Goal: Transaction & Acquisition: Purchase product/service

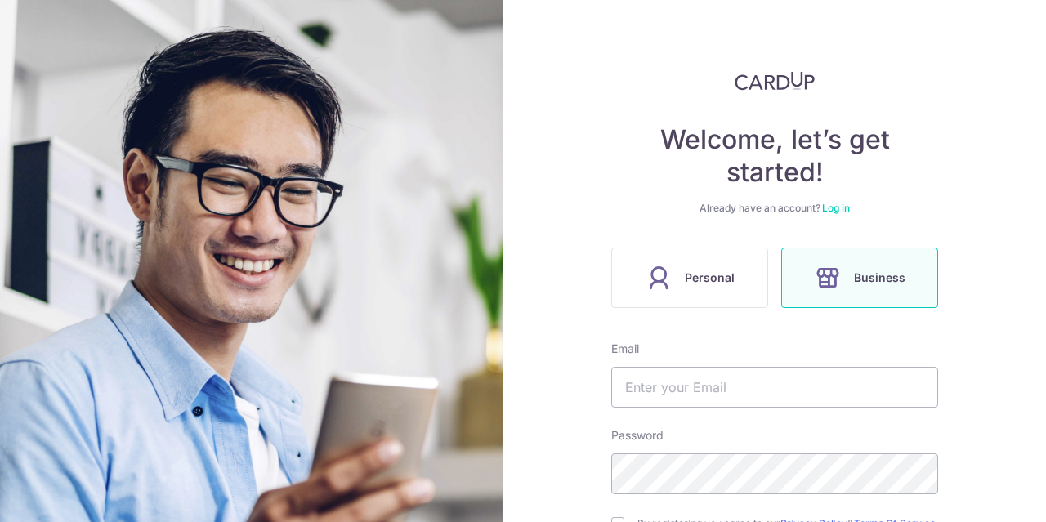
scroll to position [82, 0]
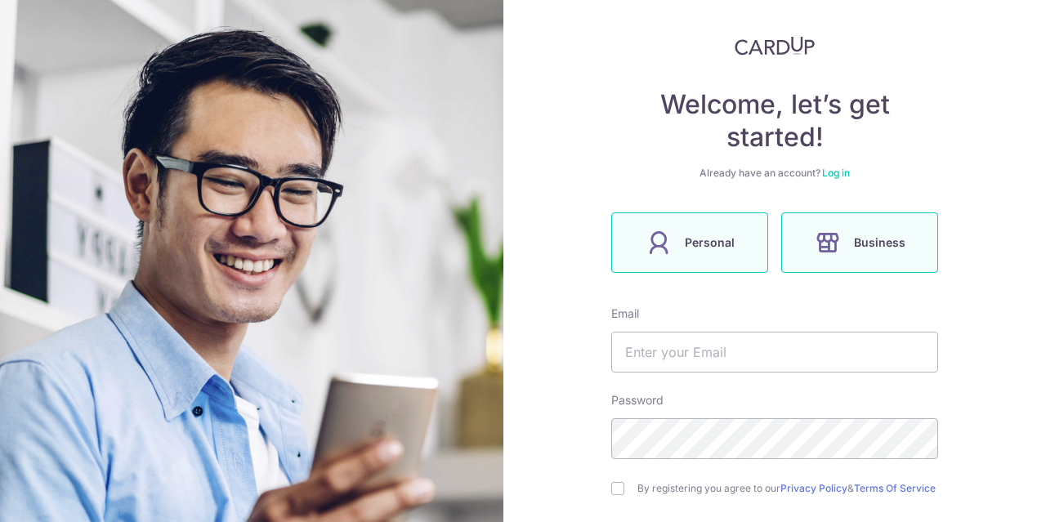
click at [692, 231] on label "Personal" at bounding box center [689, 242] width 157 height 60
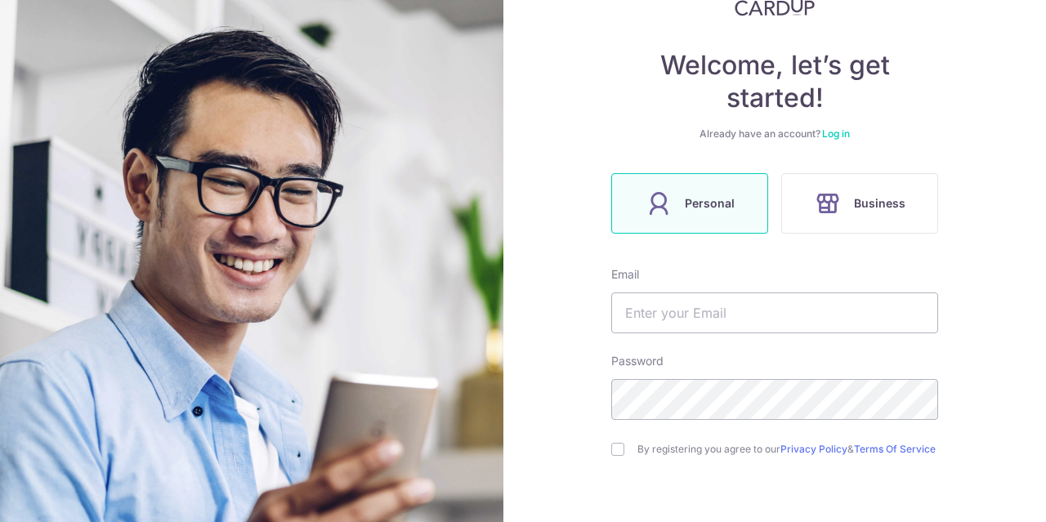
scroll to position [243, 0]
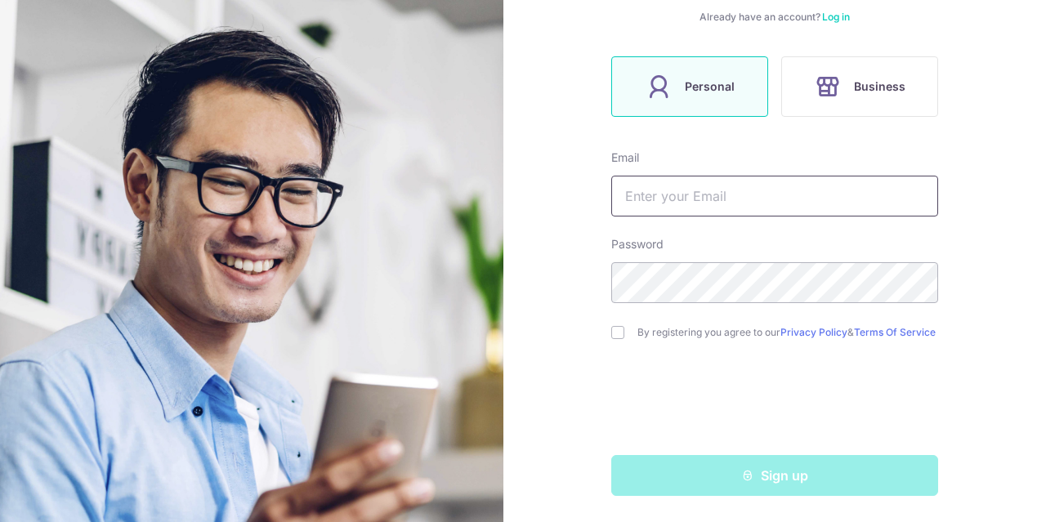
click at [703, 188] on input "text" at bounding box center [774, 196] width 327 height 41
type input "[EMAIL_ADDRESS][DOMAIN_NAME]"
click at [602, 334] on div "Welcome, let’s get started! Already have an account? Log in Personal Business E…" at bounding box center [774, 261] width 543 height 522
click at [614, 332] on input "checkbox" at bounding box center [617, 332] width 13 height 13
checkbox input "true"
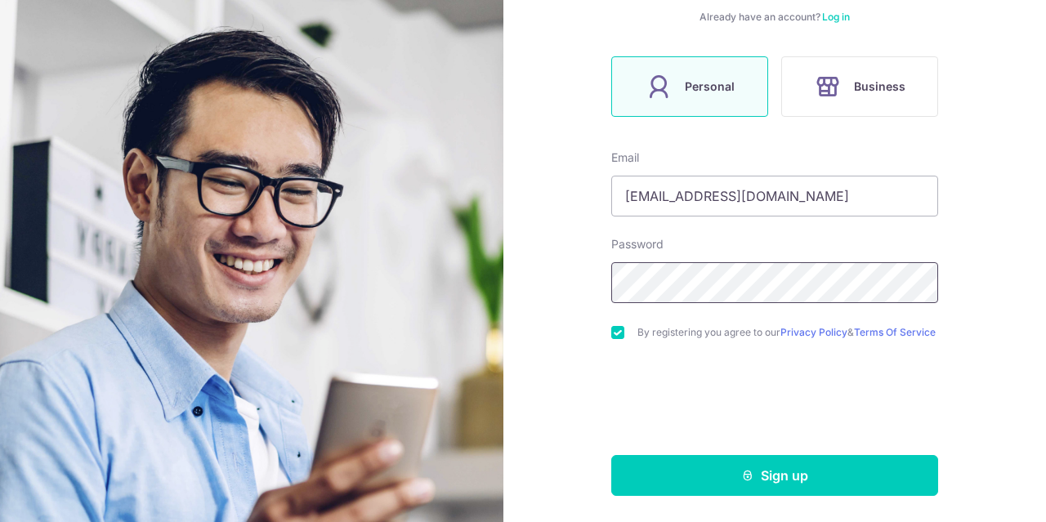
click at [543, 269] on div "Welcome, let’s get started! Already have an account? Log in Personal Business E…" at bounding box center [774, 261] width 543 height 522
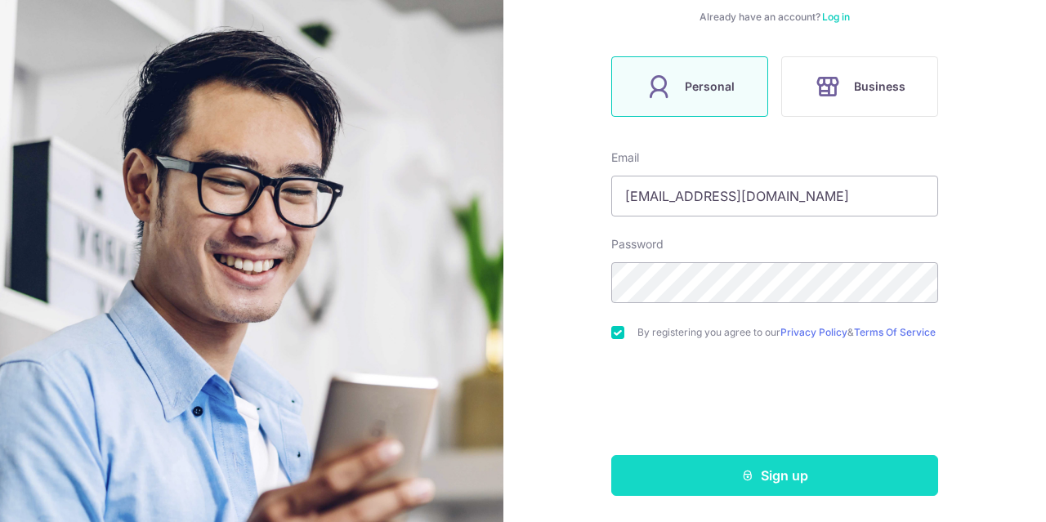
click at [781, 470] on button "Sign up" at bounding box center [774, 475] width 327 height 41
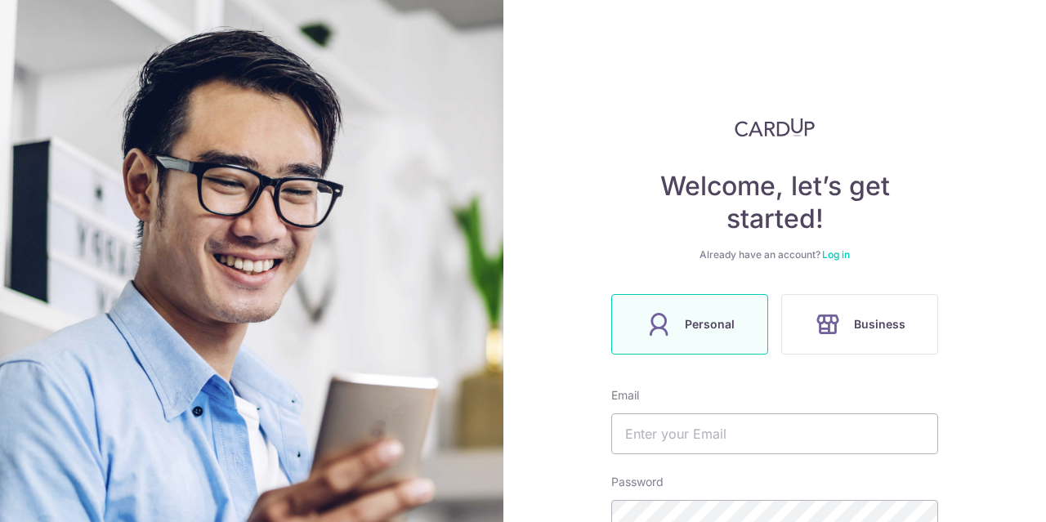
scroll to position [298, 0]
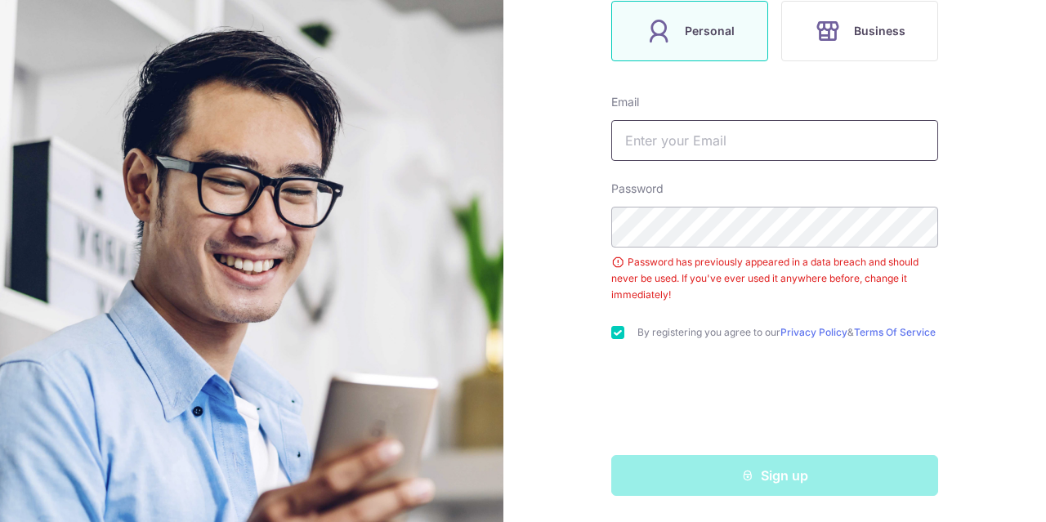
click at [664, 127] on input "text" at bounding box center [774, 140] width 327 height 41
type input "[EMAIL_ADDRESS][DOMAIN_NAME]"
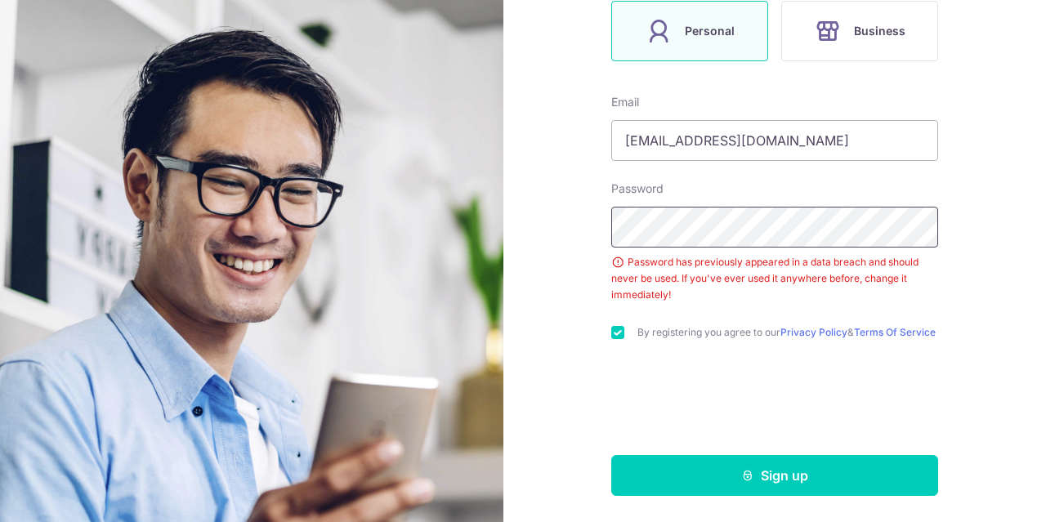
click at [526, 221] on div "Welcome, let’s get started! Already have an account? Log in Personal Business E…" at bounding box center [774, 261] width 543 height 522
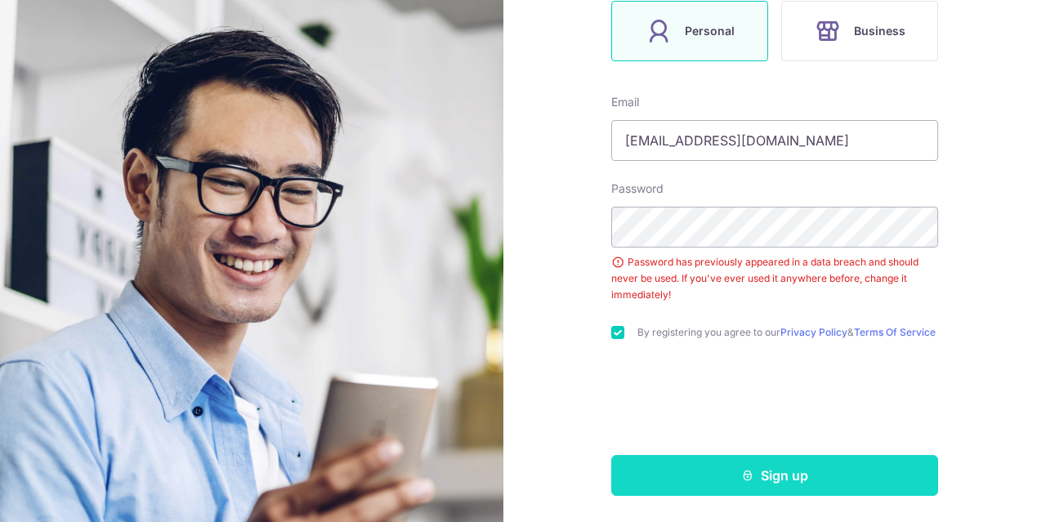
click at [776, 466] on button "Sign up" at bounding box center [774, 475] width 327 height 41
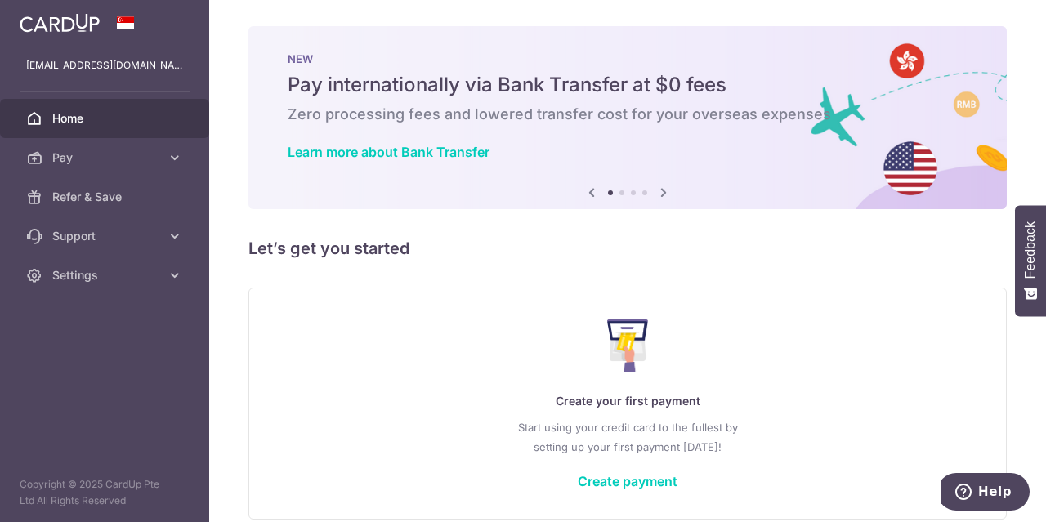
scroll to position [74, 0]
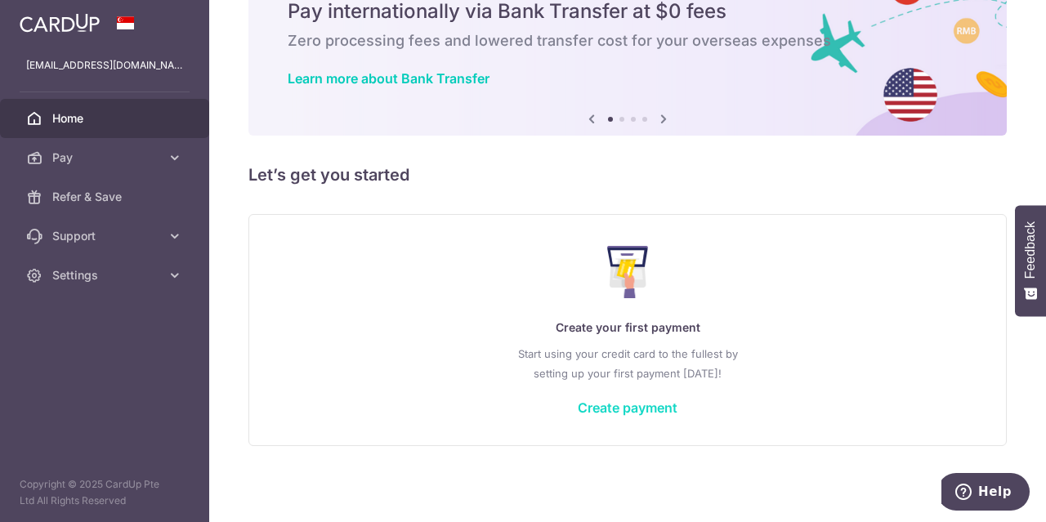
click at [613, 408] on link "Create payment" at bounding box center [628, 408] width 100 height 16
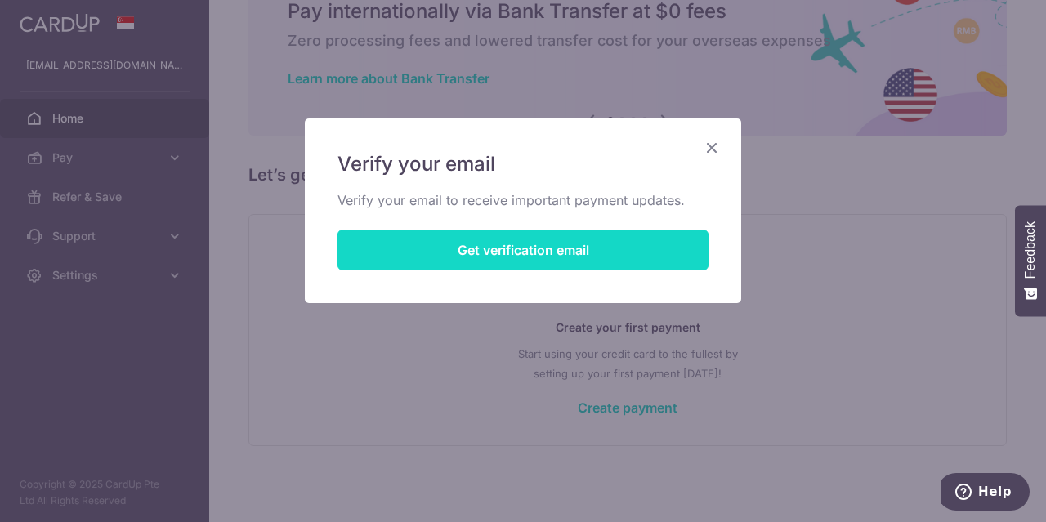
click at [517, 251] on button "Get verification email" at bounding box center [523, 250] width 371 height 41
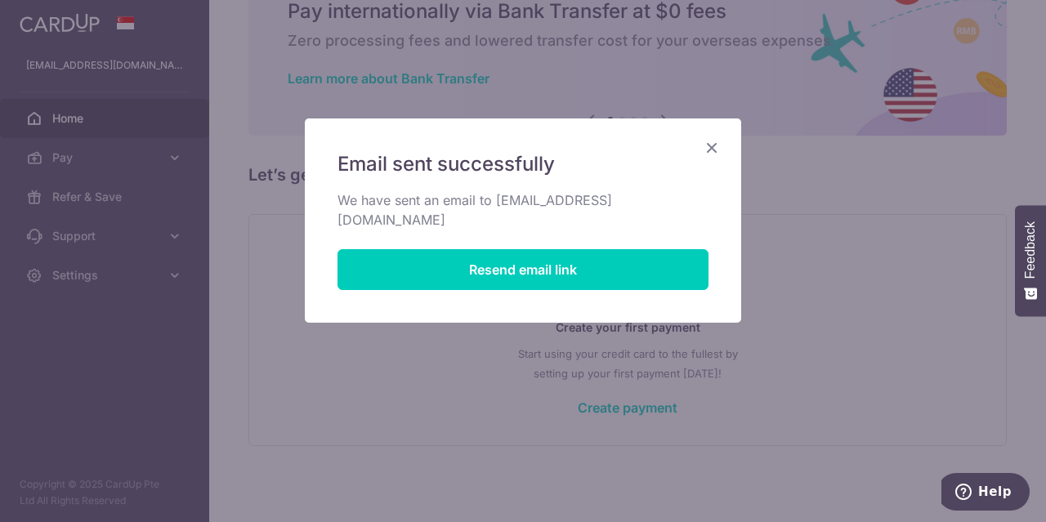
click at [709, 150] on icon "Close" at bounding box center [712, 147] width 20 height 20
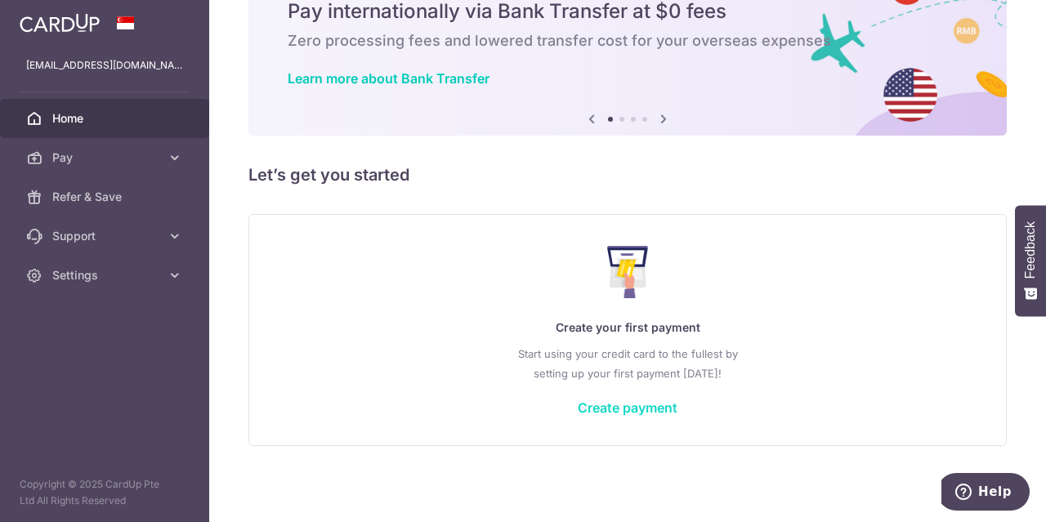
click at [644, 408] on link "Create payment" at bounding box center [628, 408] width 100 height 16
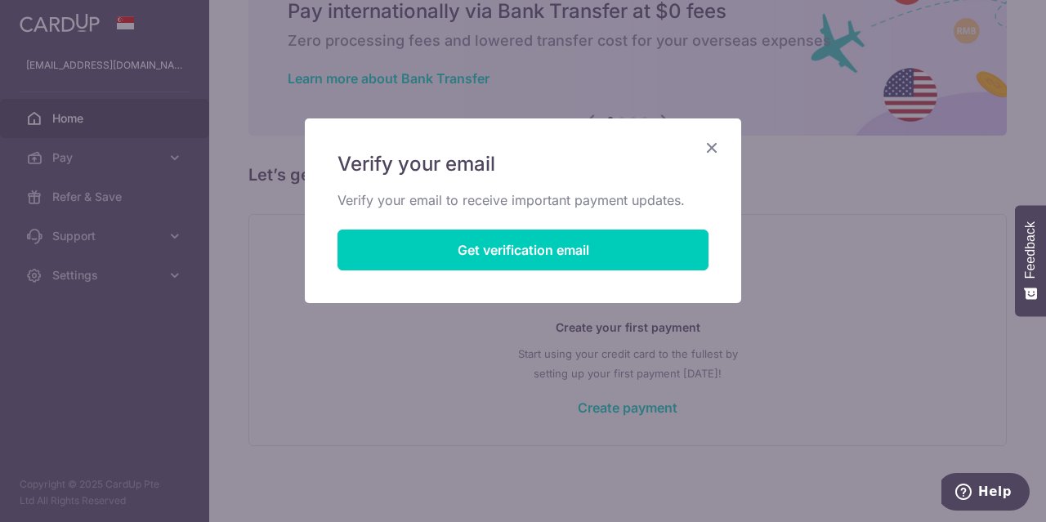
click at [714, 144] on icon "Close" at bounding box center [712, 147] width 20 height 20
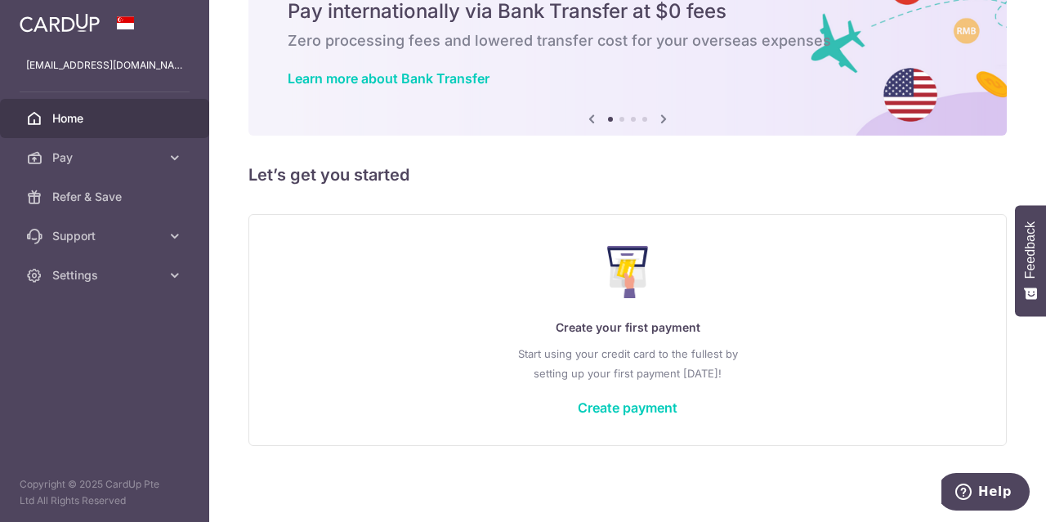
click at [49, 112] on link "Home" at bounding box center [104, 118] width 209 height 39
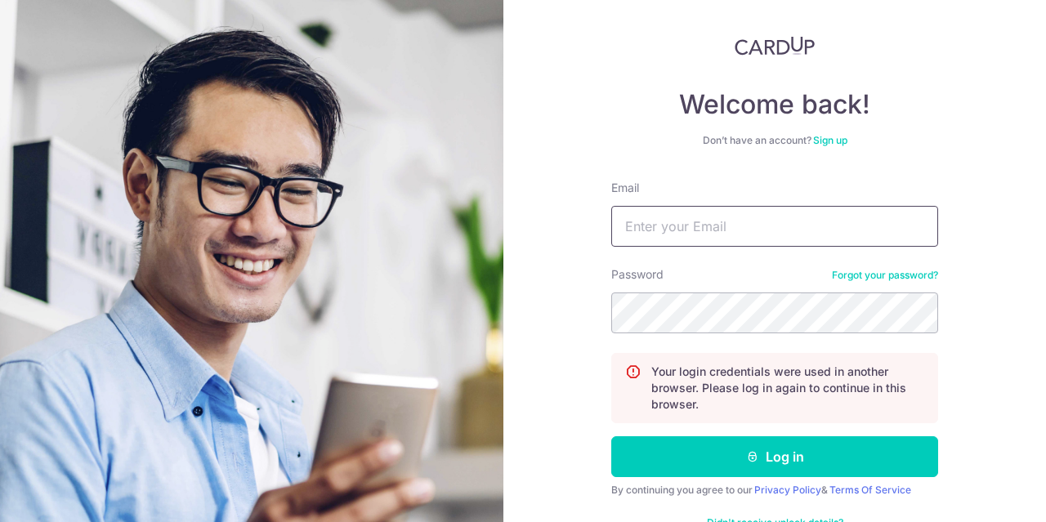
scroll to position [127, 0]
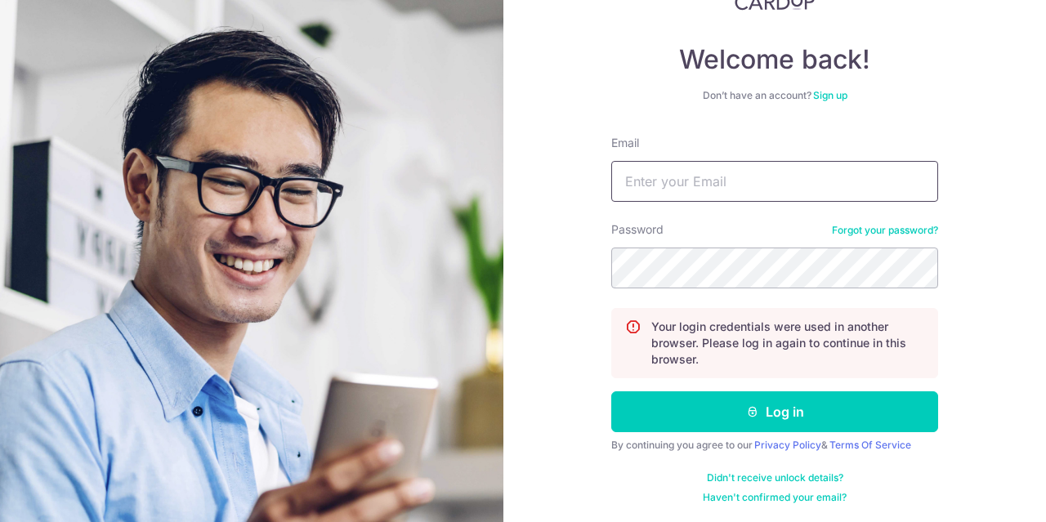
click at [718, 172] on input "Email" at bounding box center [774, 181] width 327 height 41
type input "[EMAIL_ADDRESS][DOMAIN_NAME]"
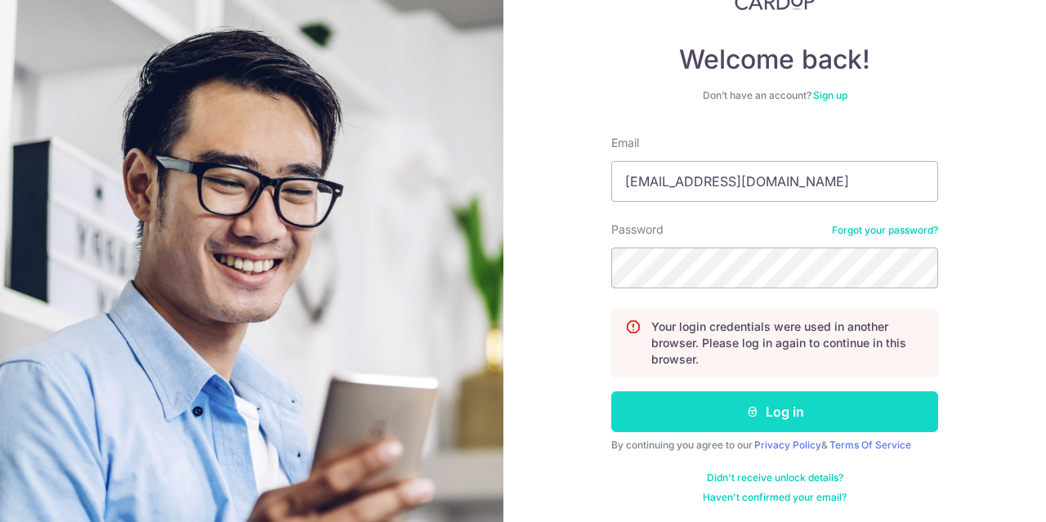
click at [772, 400] on button "Log in" at bounding box center [774, 411] width 327 height 41
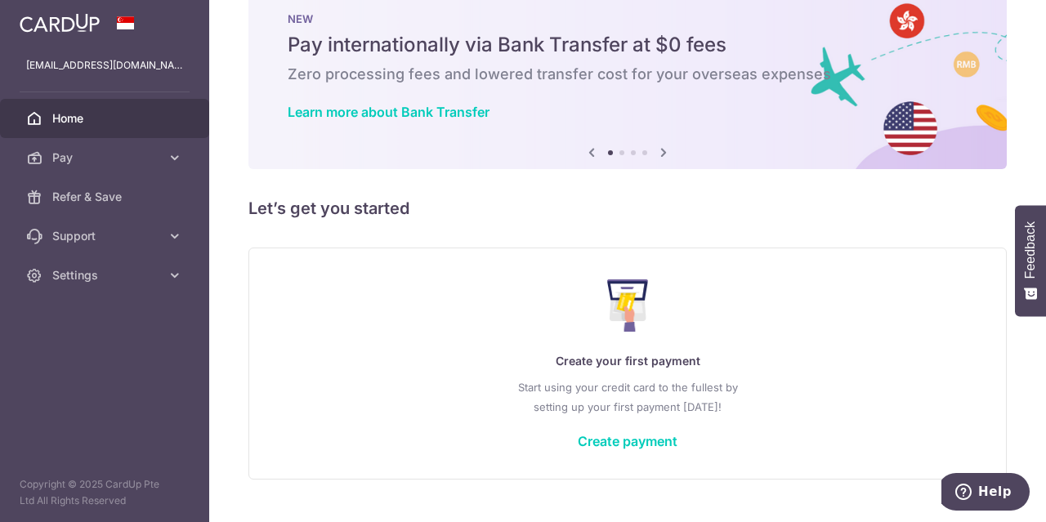
scroll to position [41, 0]
click at [621, 442] on link "Create payment" at bounding box center [628, 440] width 100 height 16
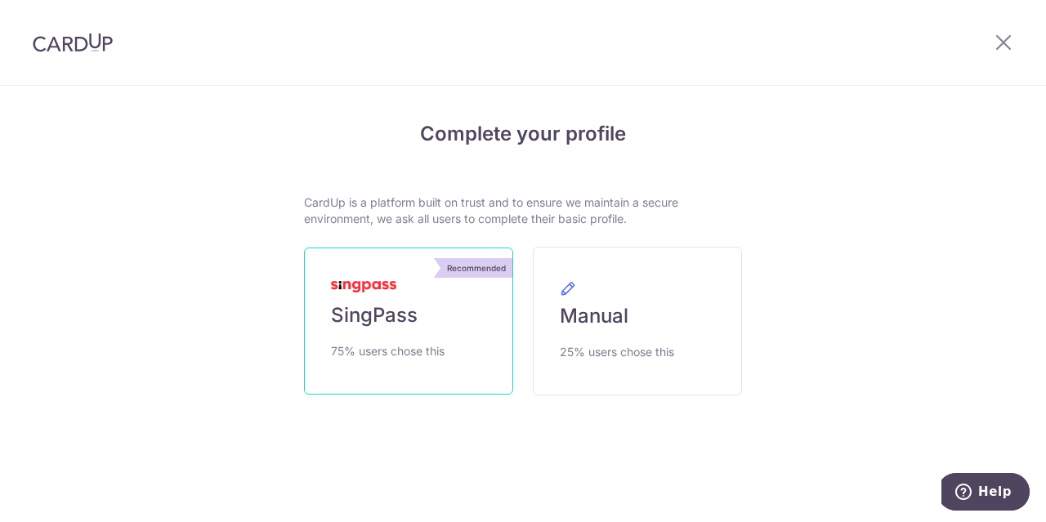
click at [440, 310] on link "Recommended SingPass 75% users chose this" at bounding box center [408, 321] width 209 height 147
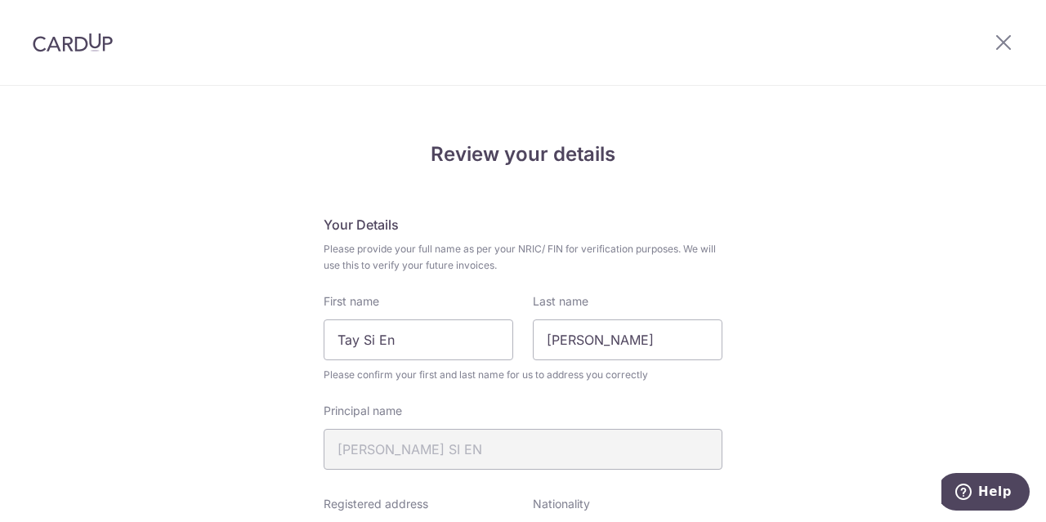
scroll to position [199, 0]
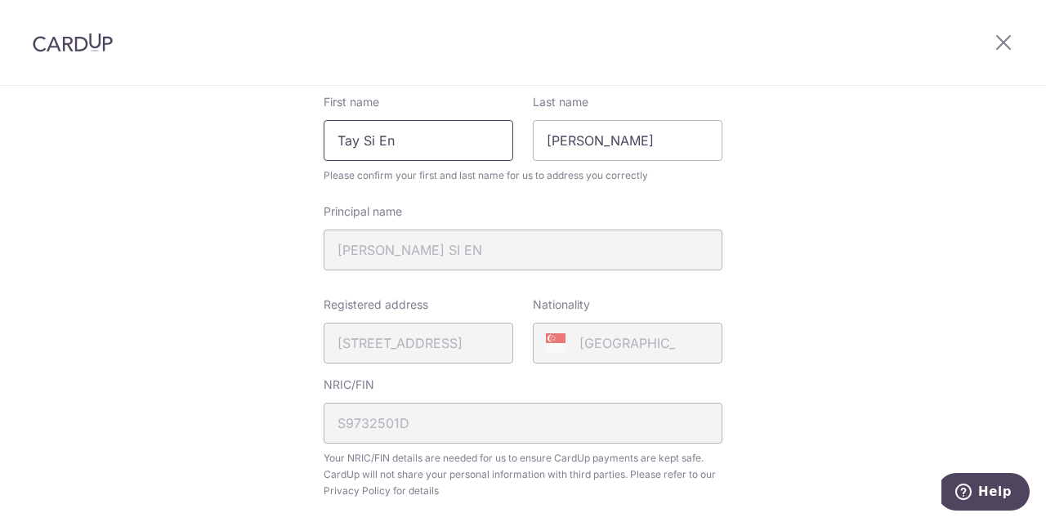
drag, startPoint x: 412, startPoint y: 139, endPoint x: 314, endPoint y: 139, distance: 98.1
click at [314, 139] on div "First name Tay Si En" at bounding box center [418, 127] width 209 height 67
type input "[PERSON_NAME]"
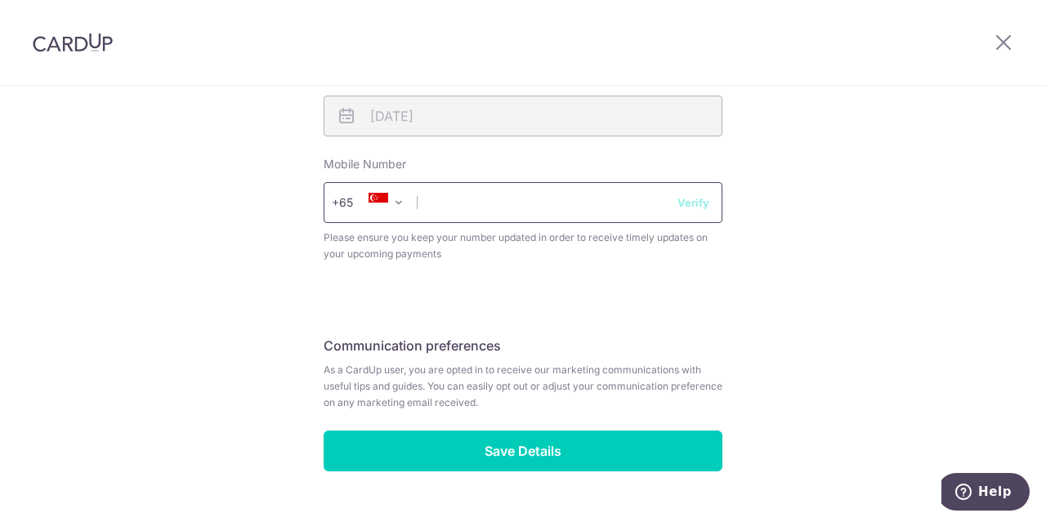
scroll to position [687, 0]
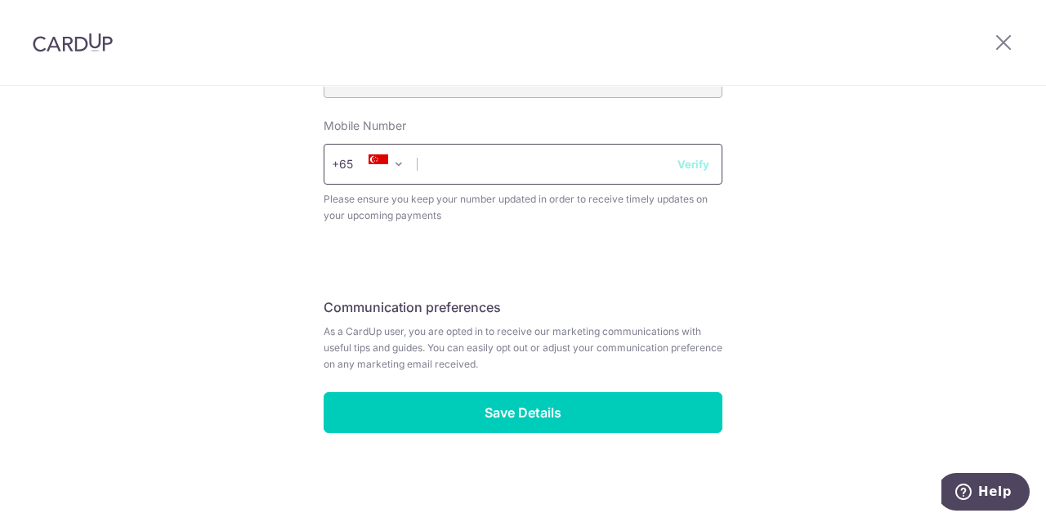
type input "Tay"
click at [483, 158] on input "text" at bounding box center [523, 164] width 399 height 41
type input "92363212"
click at [706, 208] on span "Please ensure you keep your number updated in order to receive timely updates o…" at bounding box center [523, 207] width 399 height 33
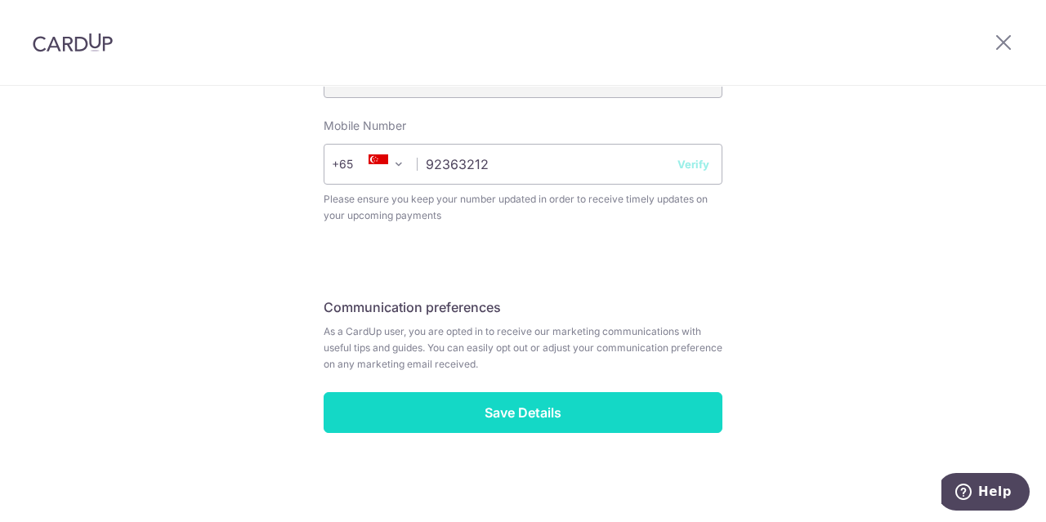
click at [626, 397] on input "Save Details" at bounding box center [523, 412] width 399 height 41
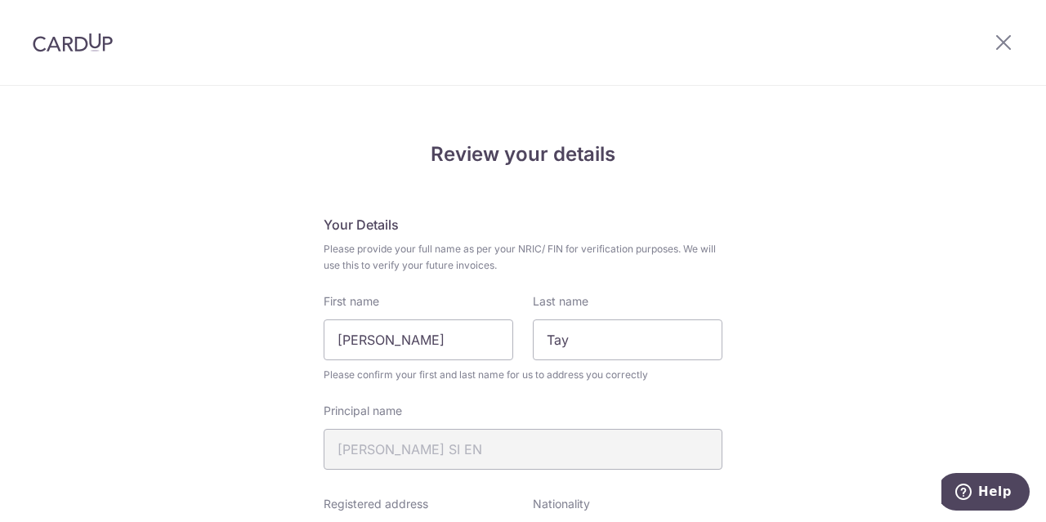
scroll to position [710, 0]
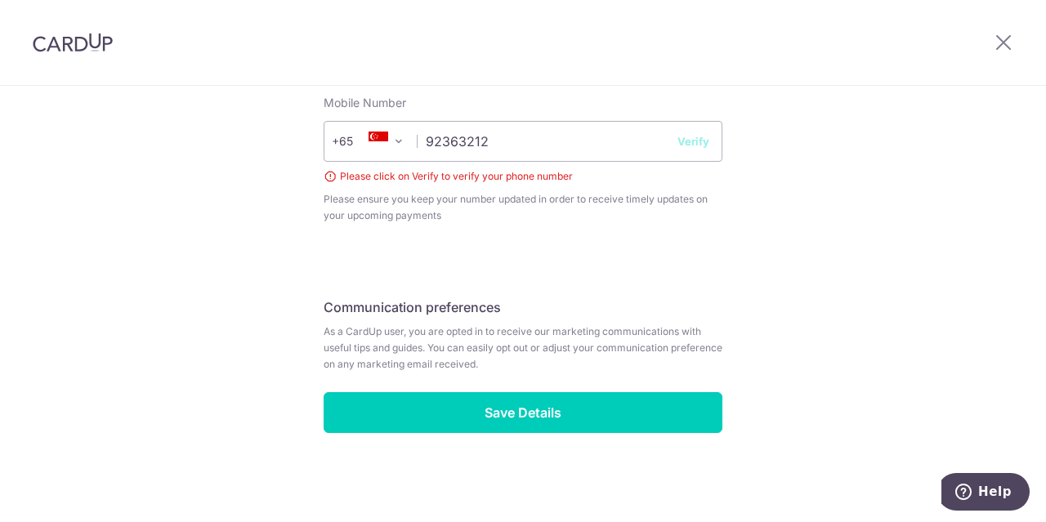
click at [691, 136] on button "Verify" at bounding box center [694, 141] width 32 height 16
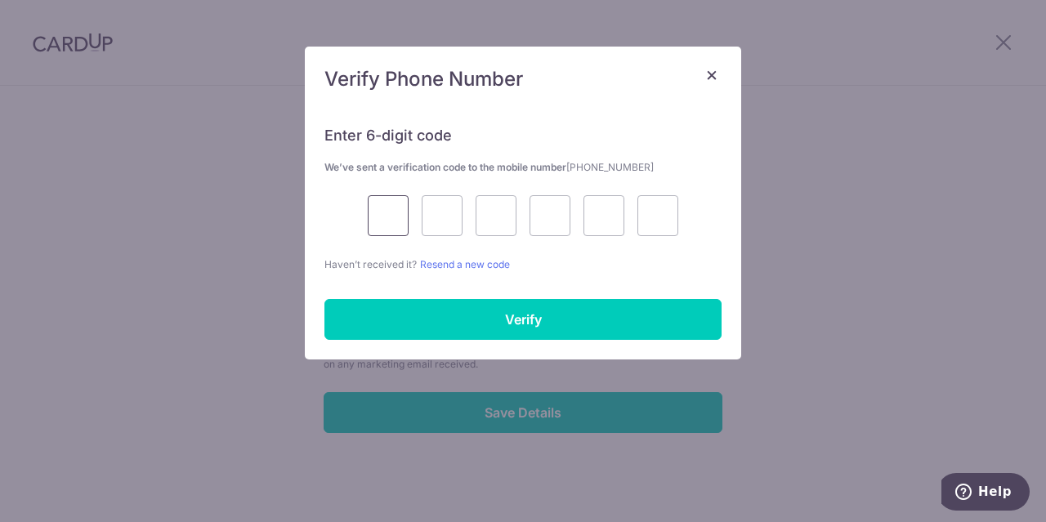
click at [387, 209] on input "text" at bounding box center [388, 215] width 41 height 41
type input "2"
type input "8"
type input "0"
type input "6"
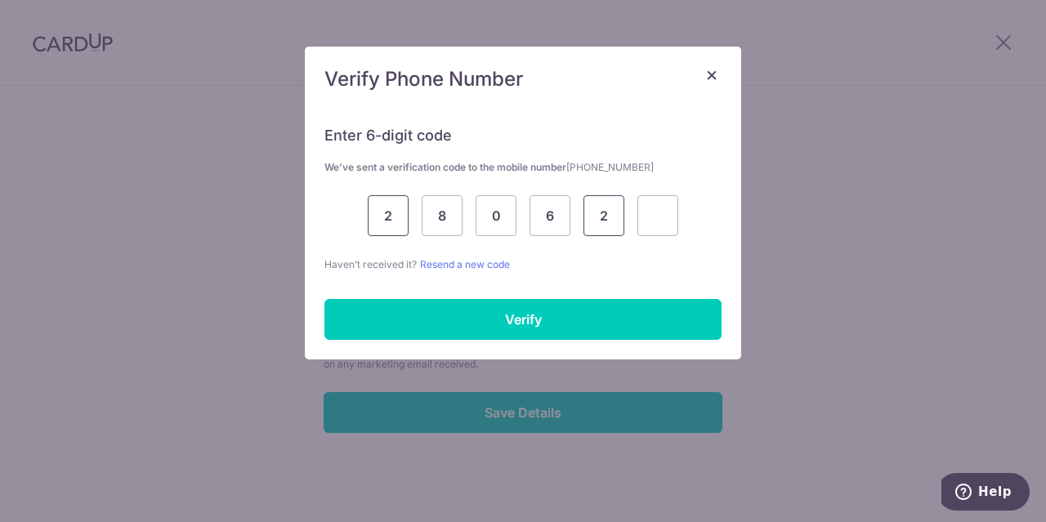
type input "2"
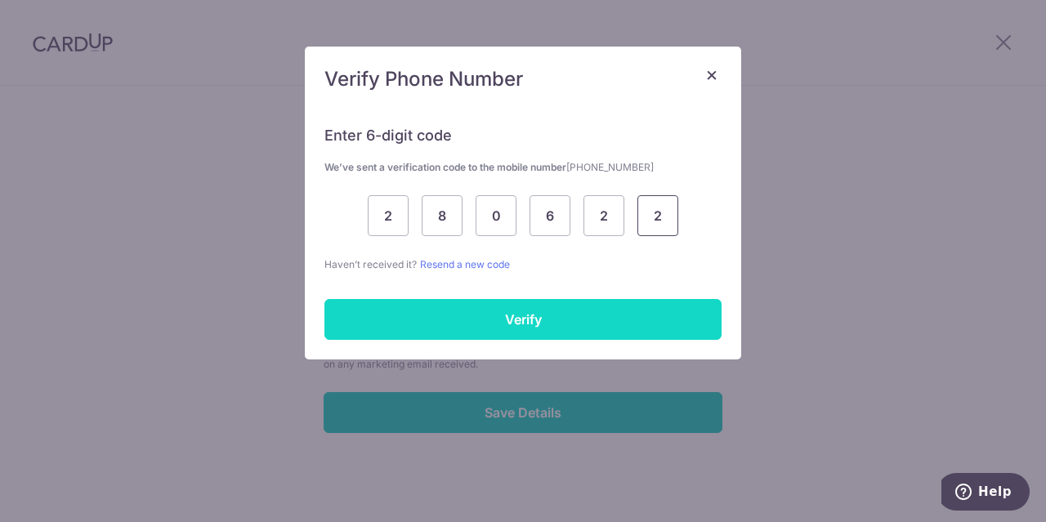
type input "2"
click at [523, 329] on input "Verify" at bounding box center [522, 319] width 397 height 41
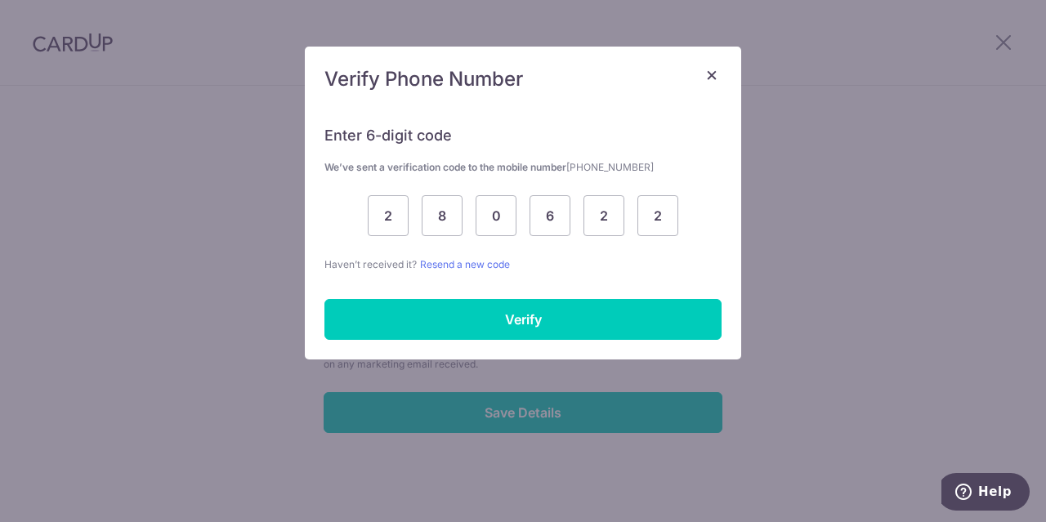
scroll to position [687, 0]
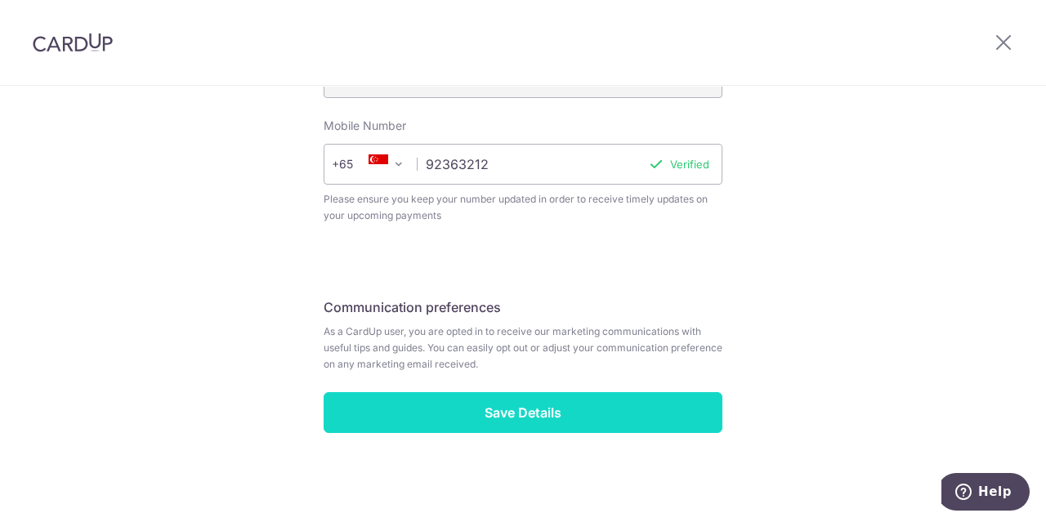
click at [593, 422] on input "Save Details" at bounding box center [523, 412] width 399 height 41
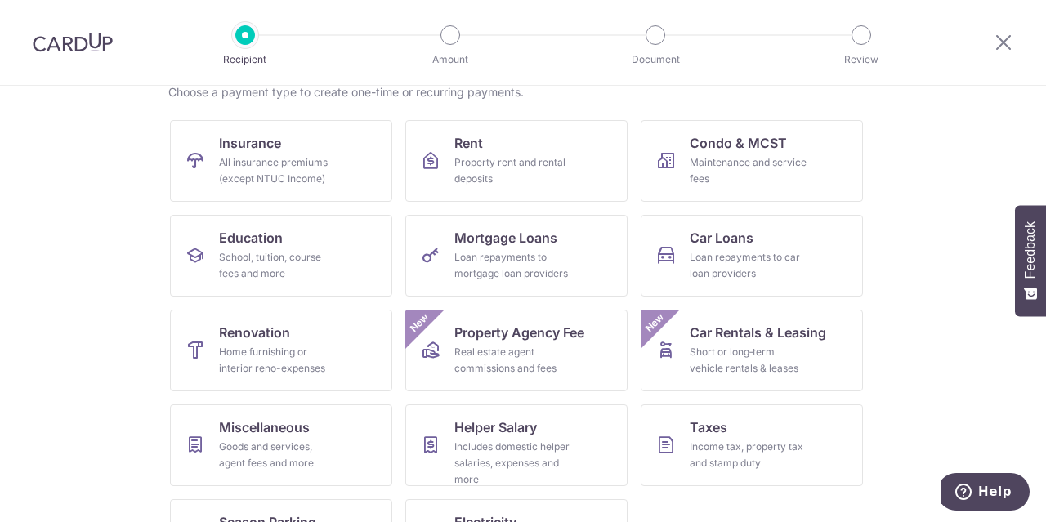
scroll to position [163, 0]
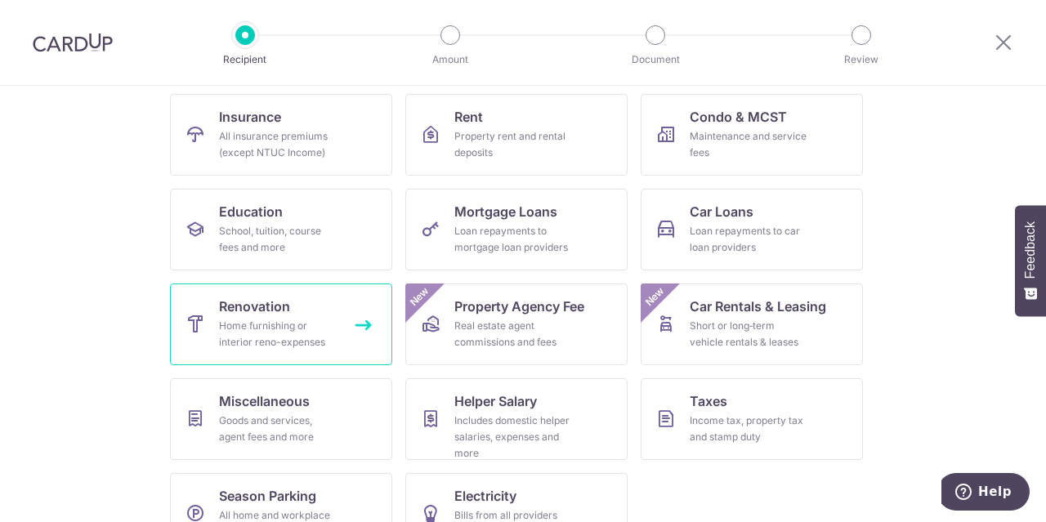
click at [297, 332] on div "Home furnishing or interior reno-expenses" at bounding box center [278, 334] width 118 height 33
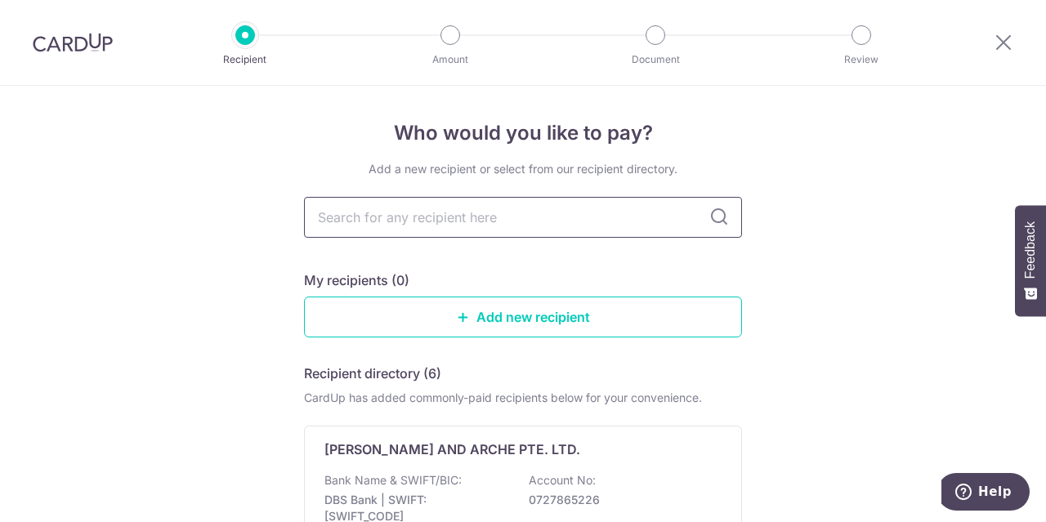
click at [514, 212] on input "text" at bounding box center [523, 217] width 438 height 41
click at [569, 198] on input "text" at bounding box center [523, 217] width 438 height 41
type input "Hoo"
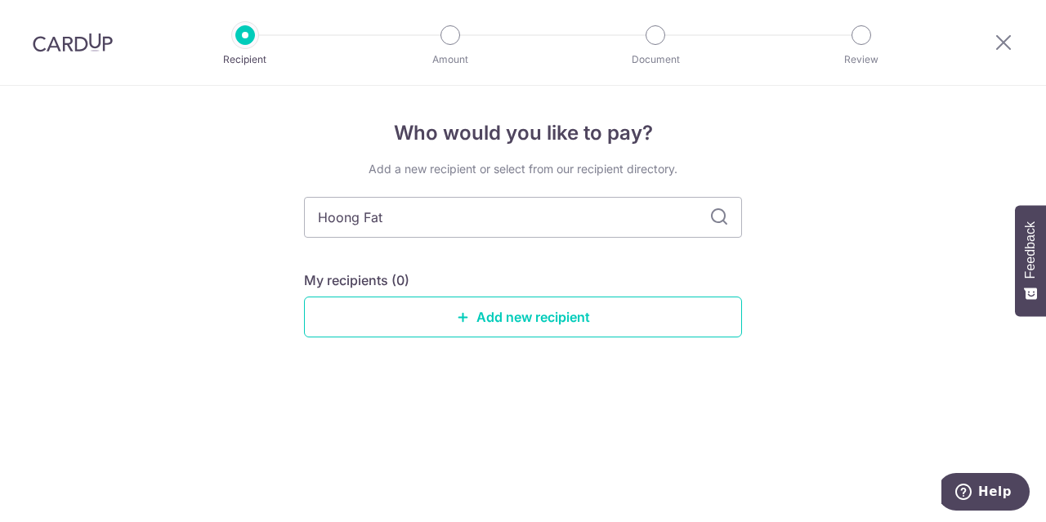
type input "Hoong Fatt"
click at [603, 312] on link "Add new recipient" at bounding box center [523, 317] width 438 height 41
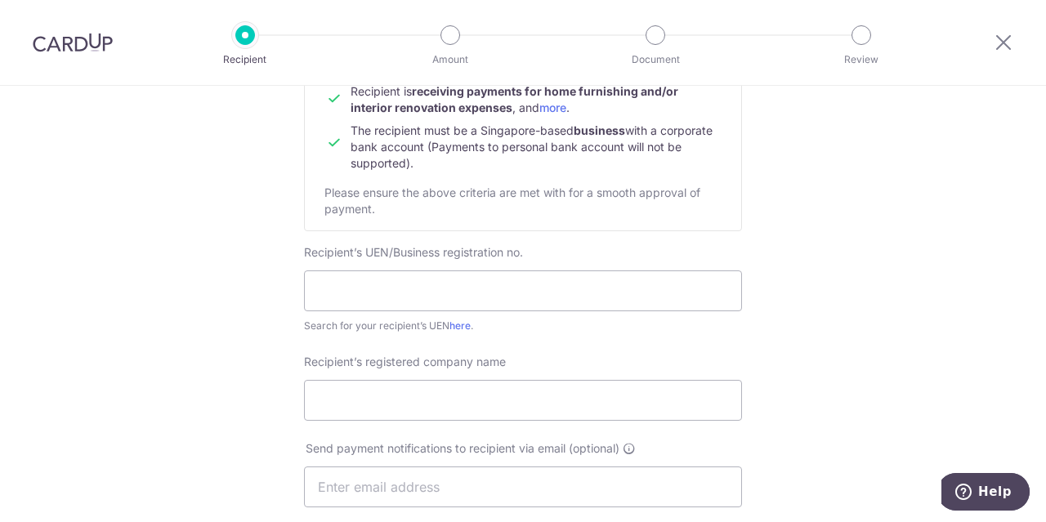
scroll to position [195, 0]
click at [547, 291] on input "text" at bounding box center [523, 289] width 438 height 41
type input "201500100R"
click at [482, 385] on input "Recipient’s registered company name" at bounding box center [523, 398] width 438 height 41
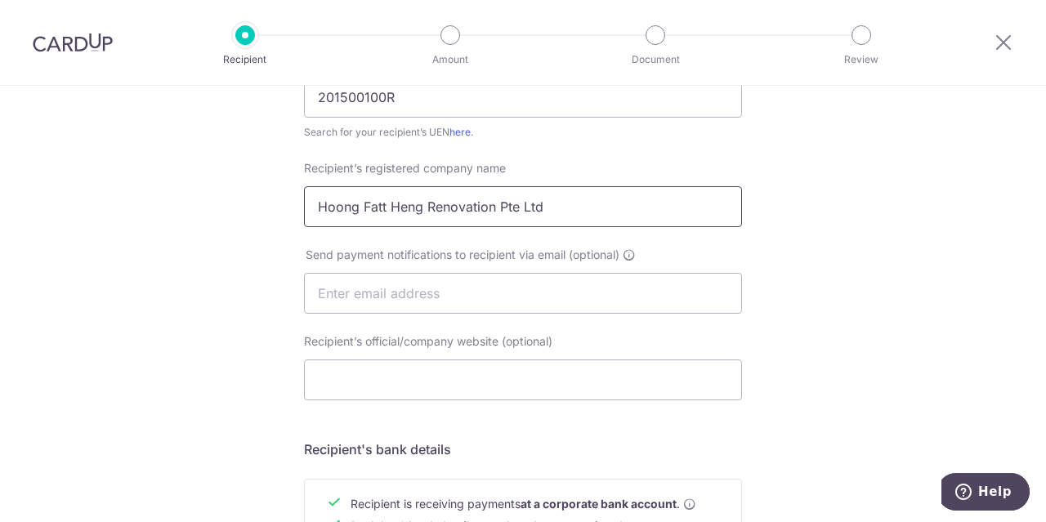
scroll to position [387, 0]
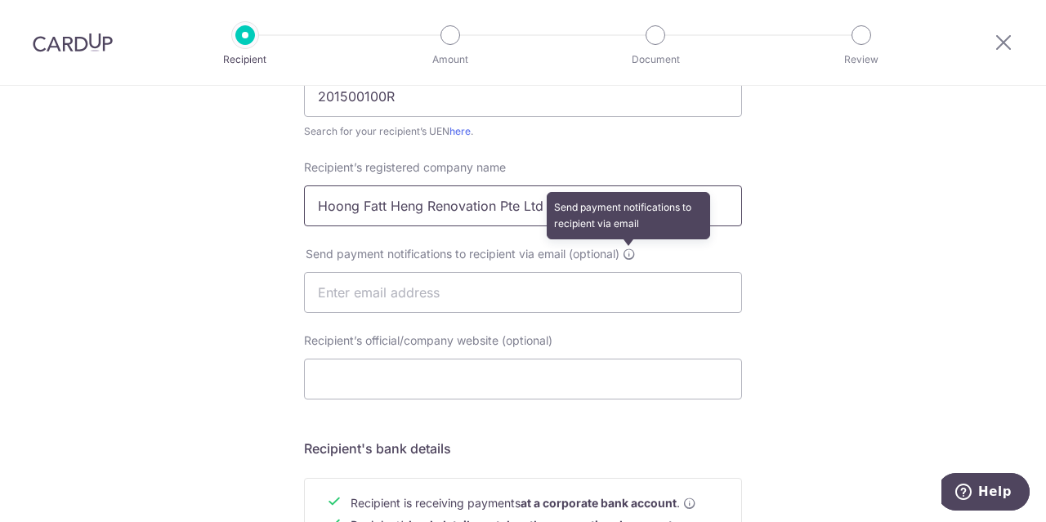
type input "Hoong Fatt Heng Renovation Pte Ltd"
click at [630, 252] on icon at bounding box center [629, 254] width 13 height 13
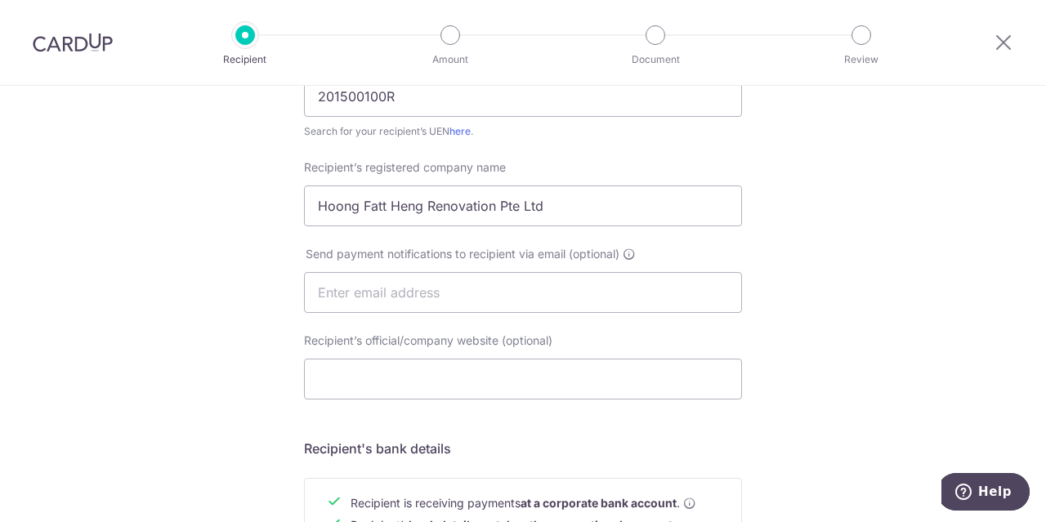
click at [786, 293] on div "Who would you like to pay? Your recipient does not need a CardUp account to rec…" at bounding box center [523, 312] width 1046 height 1229
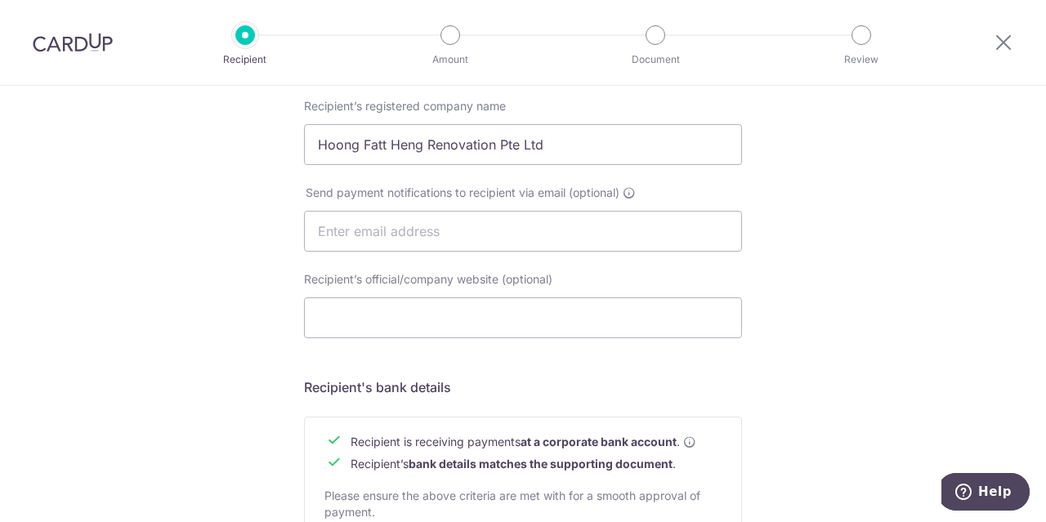
scroll to position [450, 0]
click at [624, 318] on input "Recipient’s official/company website (optional)" at bounding box center [523, 317] width 438 height 41
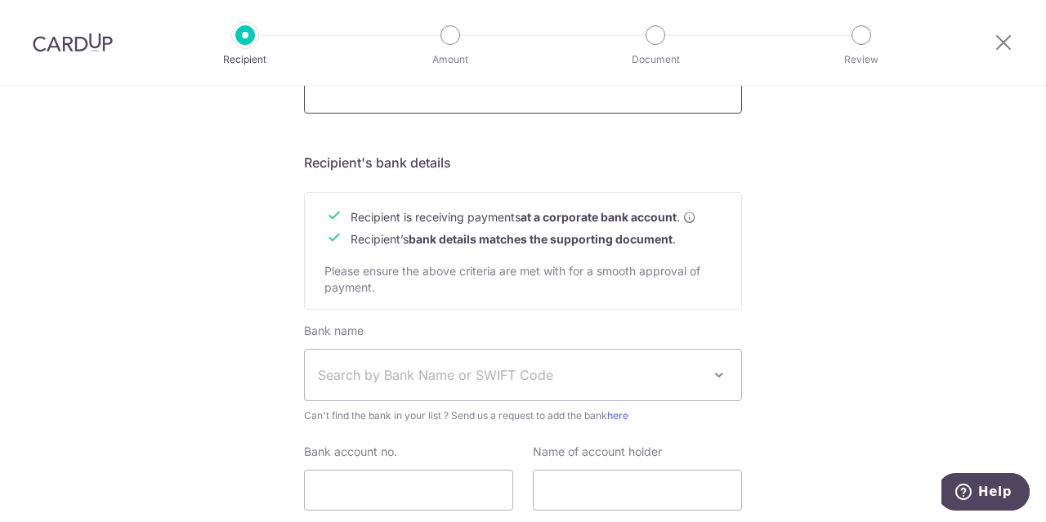
scroll to position [792, 0]
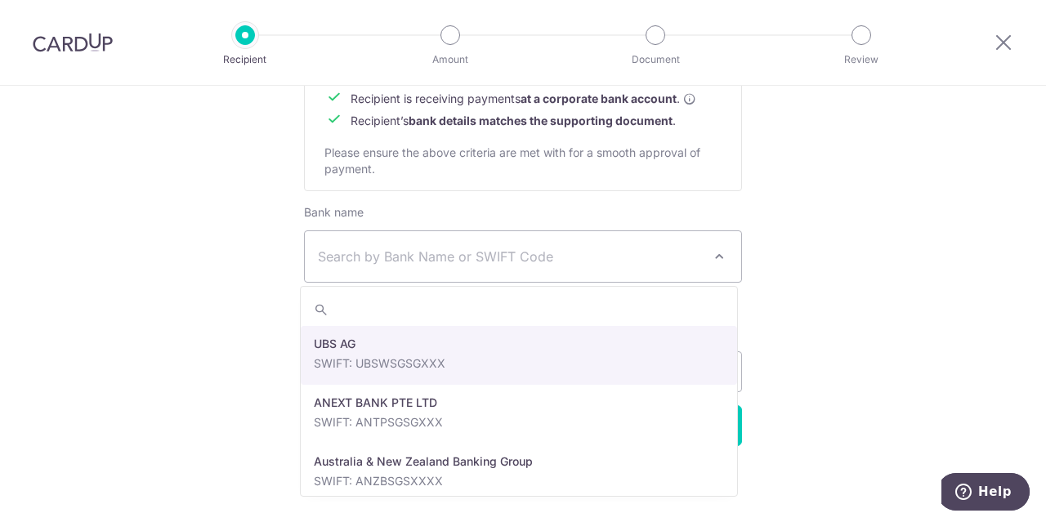
click at [524, 258] on span "Search by Bank Name or SWIFT Code" at bounding box center [510, 257] width 384 height 20
type input "dbs"
select select "6"
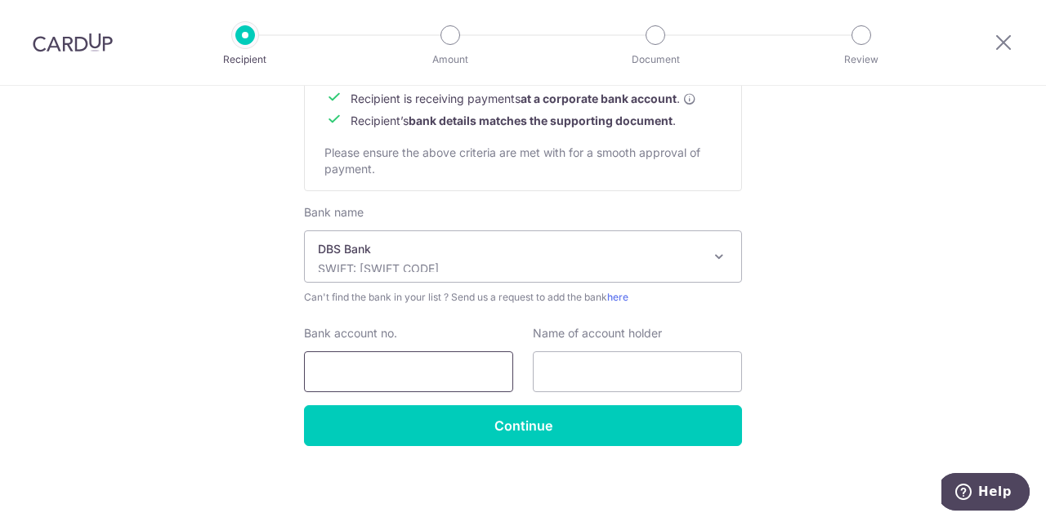
click at [472, 365] on input "Bank account no." at bounding box center [408, 371] width 209 height 41
type input "0549046981"
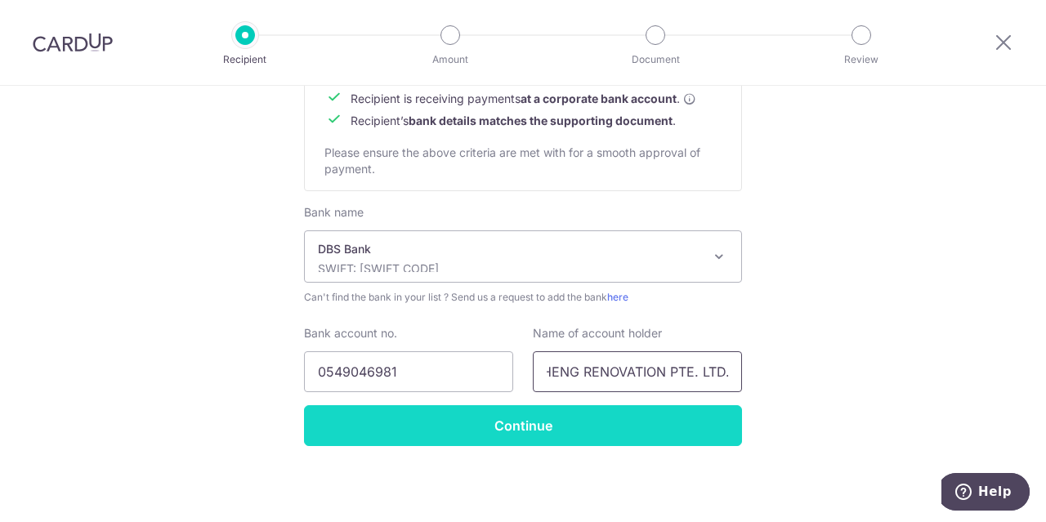
type input "HOONG FATT HENG RENOVATION PTE. LTD."
click at [550, 435] on input "Continue" at bounding box center [523, 425] width 438 height 41
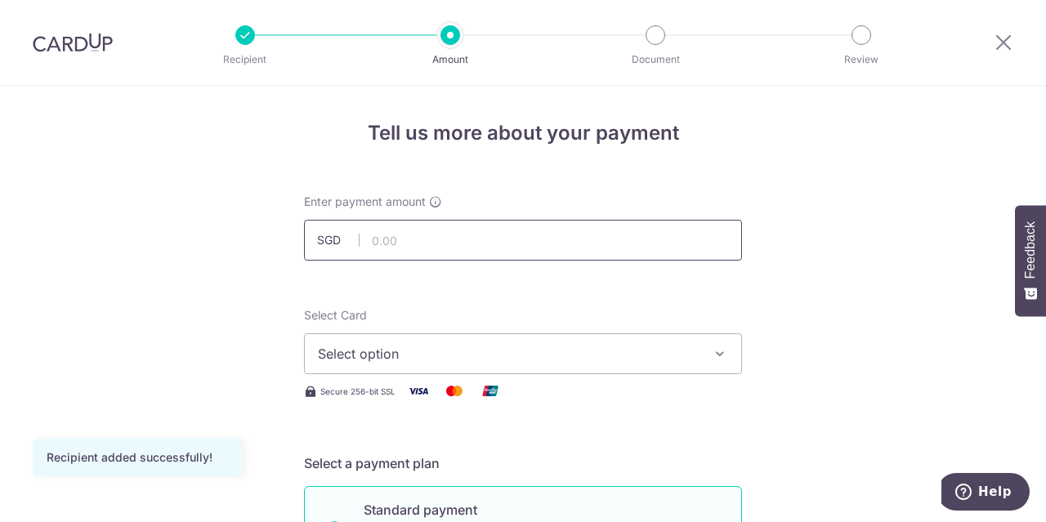
click at [600, 243] on input "text" at bounding box center [523, 240] width 438 height 41
type input "3,000.00"
click at [540, 351] on span "Select option" at bounding box center [508, 354] width 381 height 20
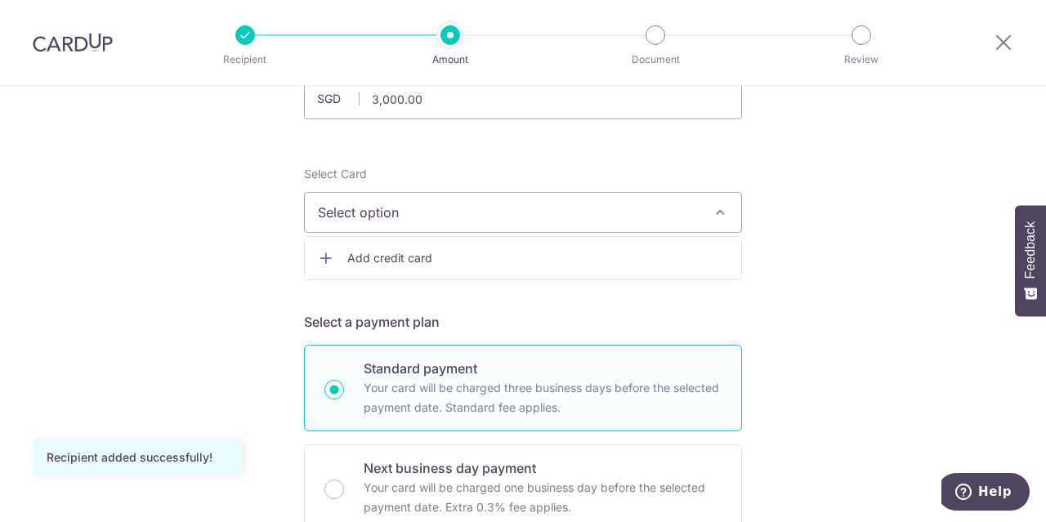
scroll to position [144, 0]
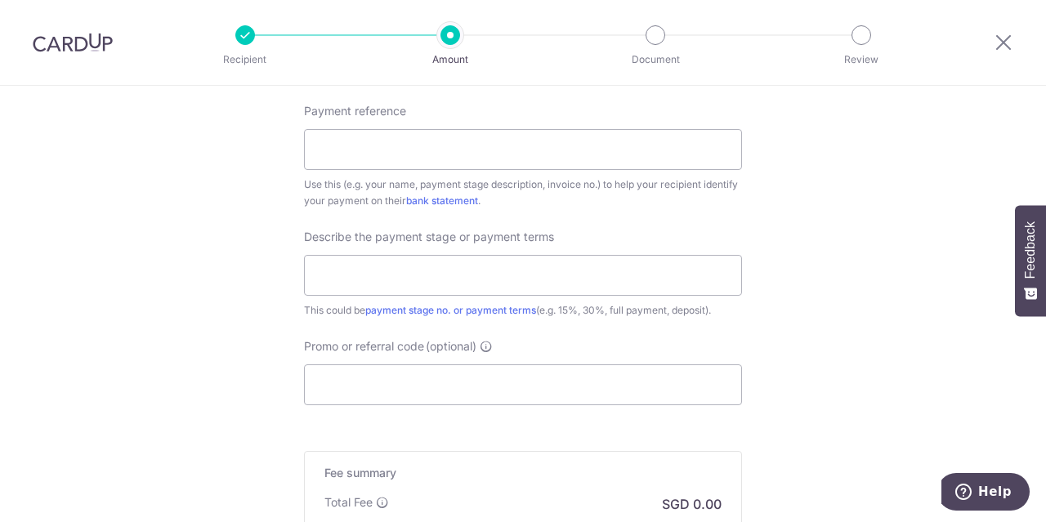
scroll to position [1147, 0]
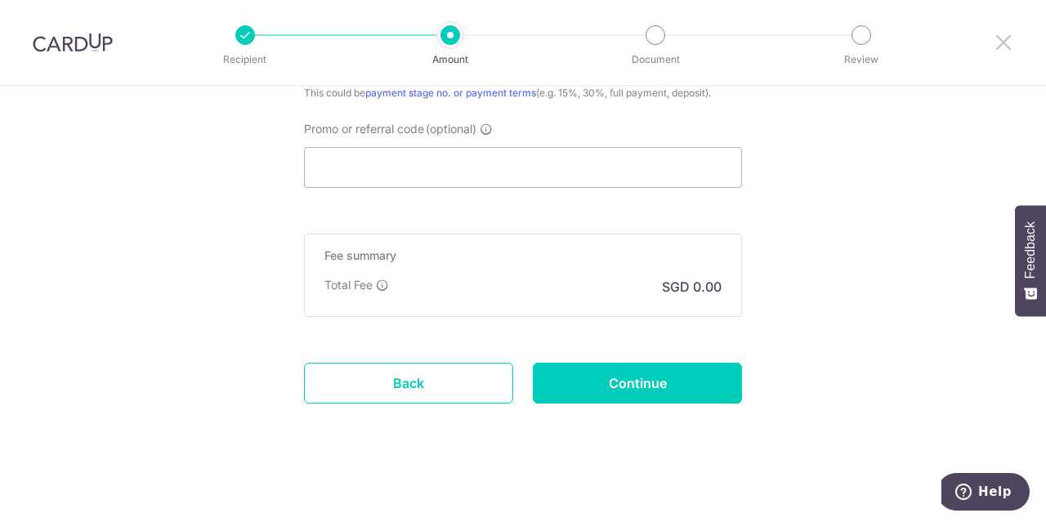
click at [995, 44] on icon at bounding box center [1004, 42] width 20 height 20
